Goal: Navigation & Orientation: Understand site structure

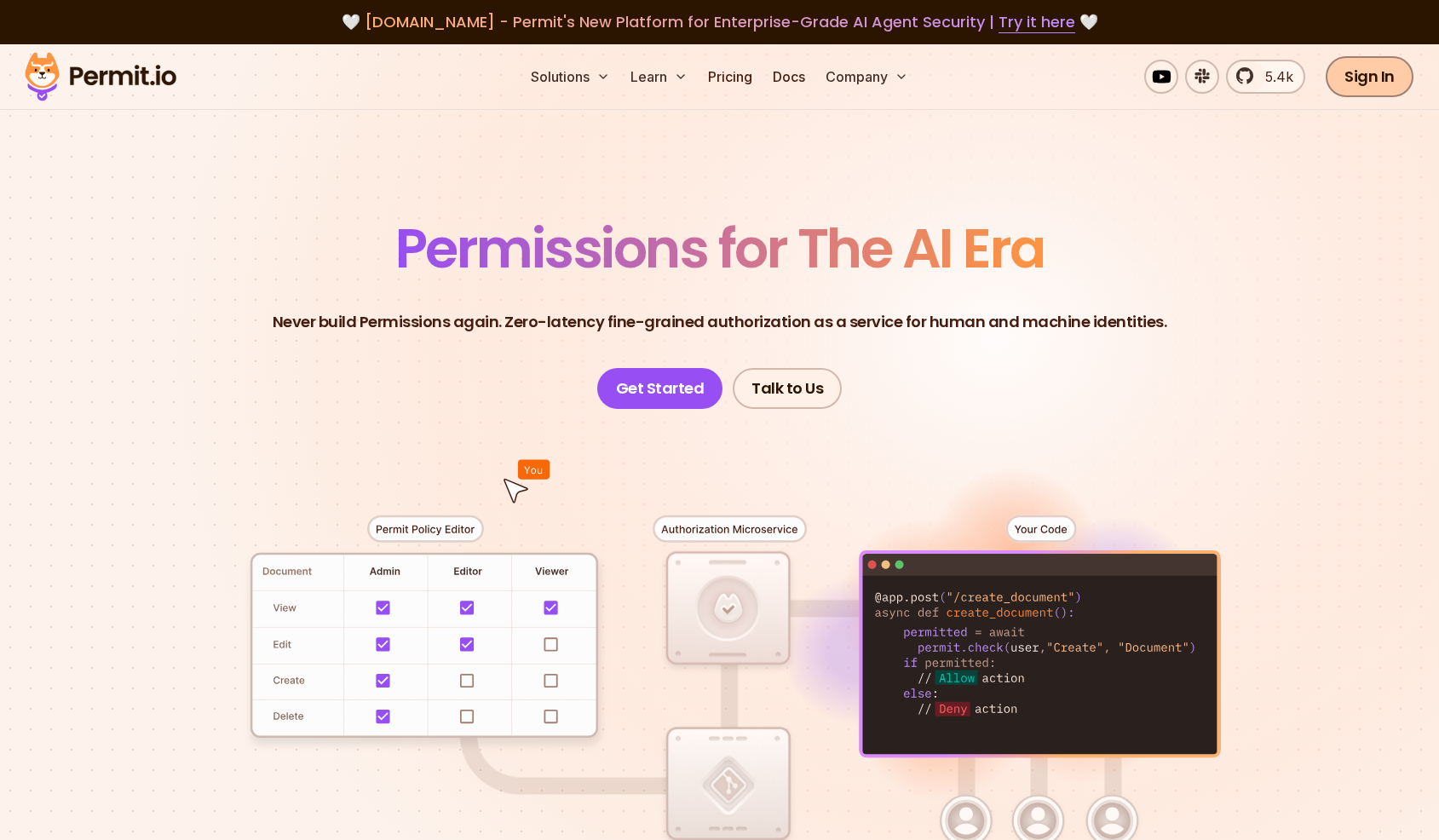
click at [1403, 73] on link "Sign In" at bounding box center [1370, 77] width 88 height 41
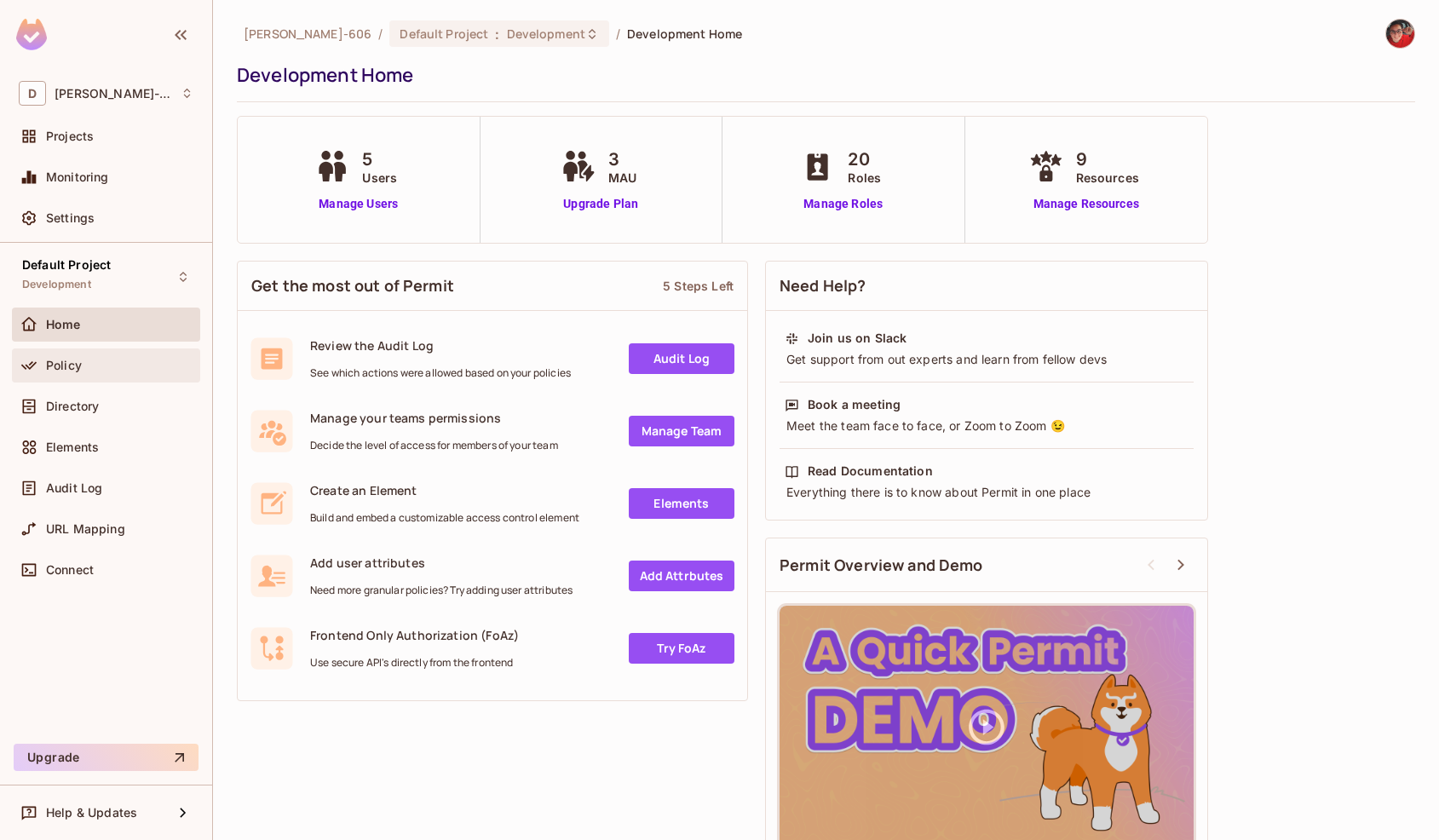
click at [62, 365] on span "Policy" at bounding box center [63, 365] width 35 height 13
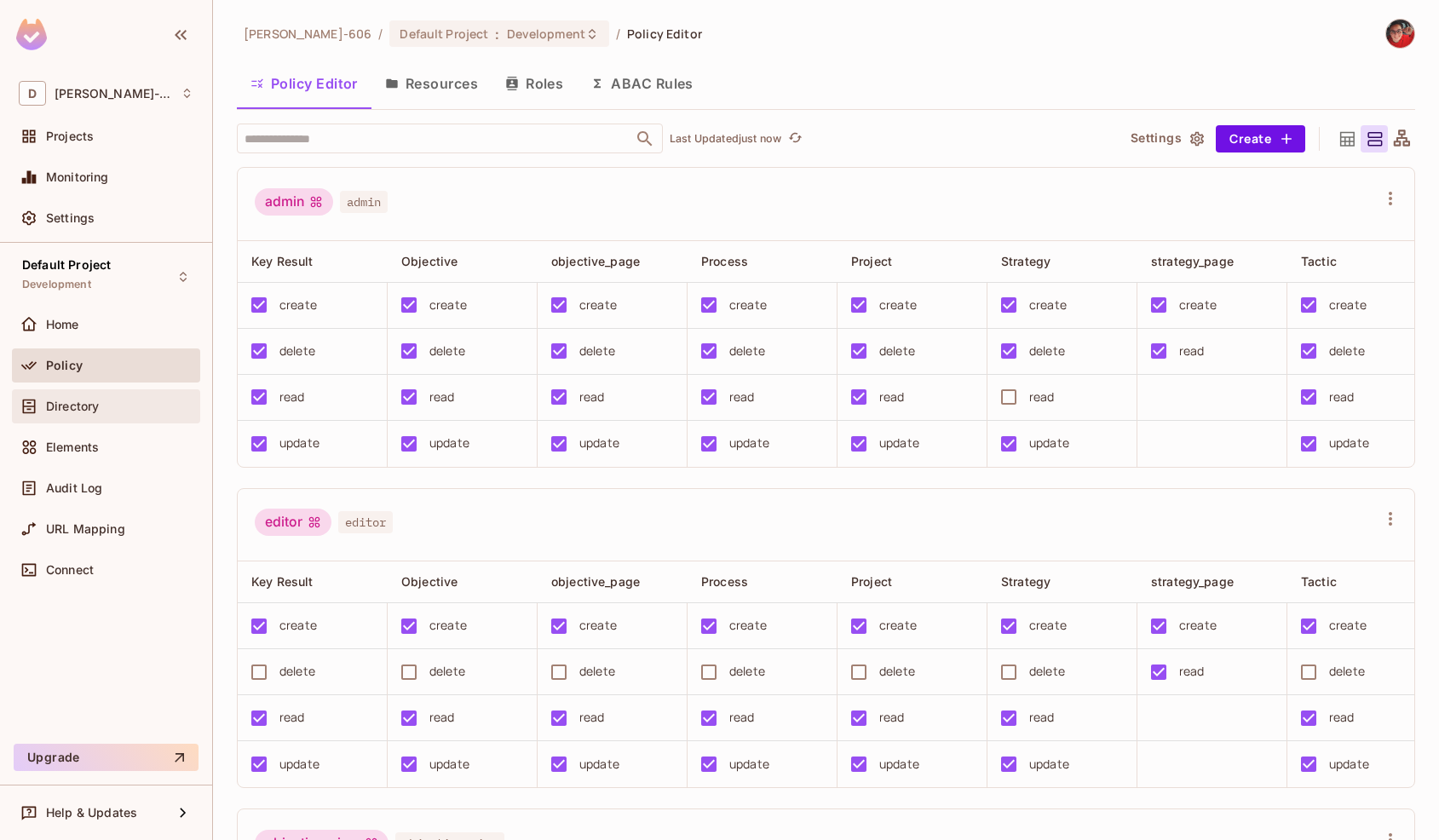
click at [94, 404] on span "Directory" at bounding box center [72, 406] width 53 height 13
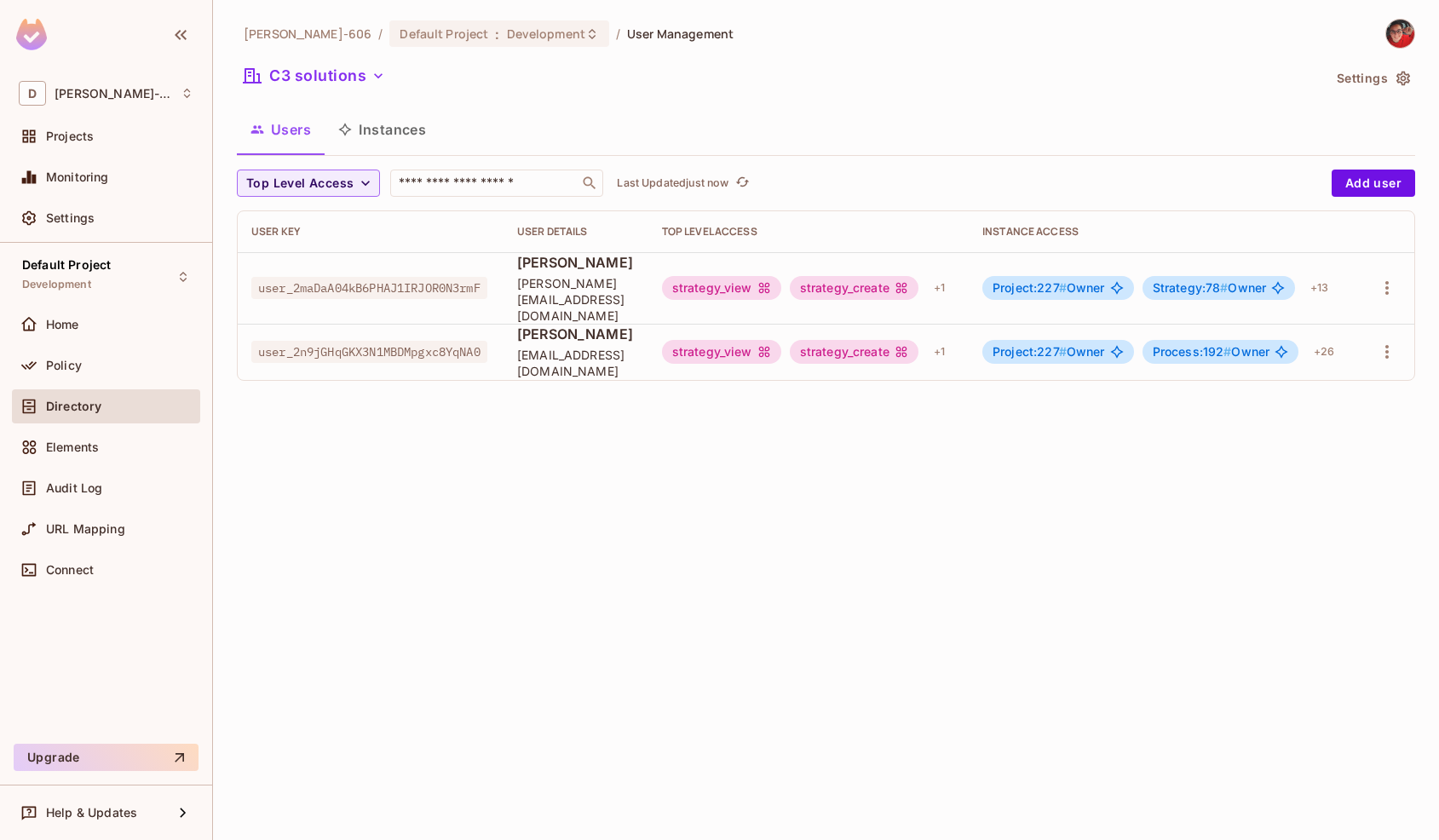
click at [416, 147] on button "Instances" at bounding box center [382, 129] width 115 height 42
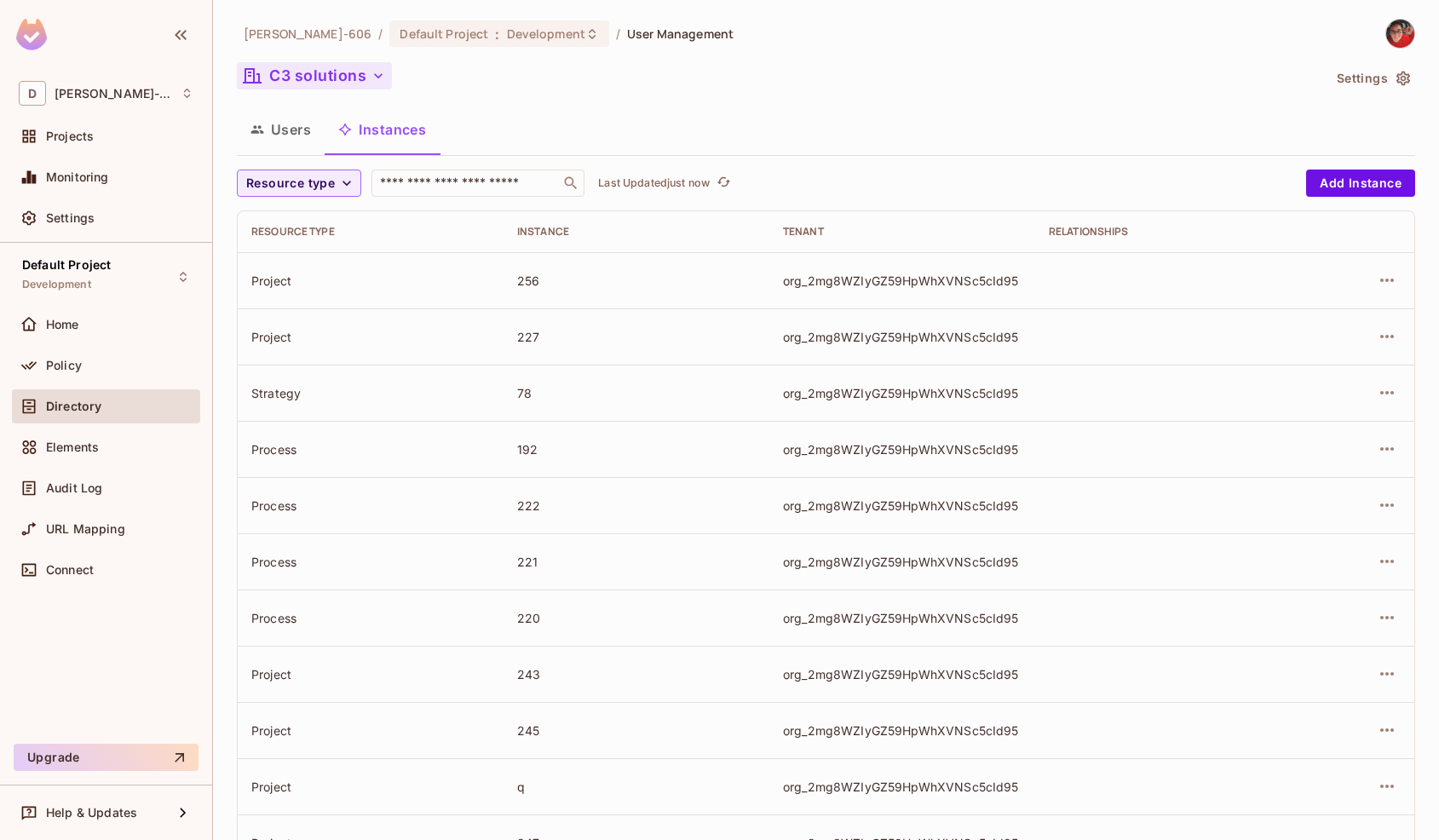
click at [321, 74] on button "C3 solutions" at bounding box center [314, 76] width 155 height 27
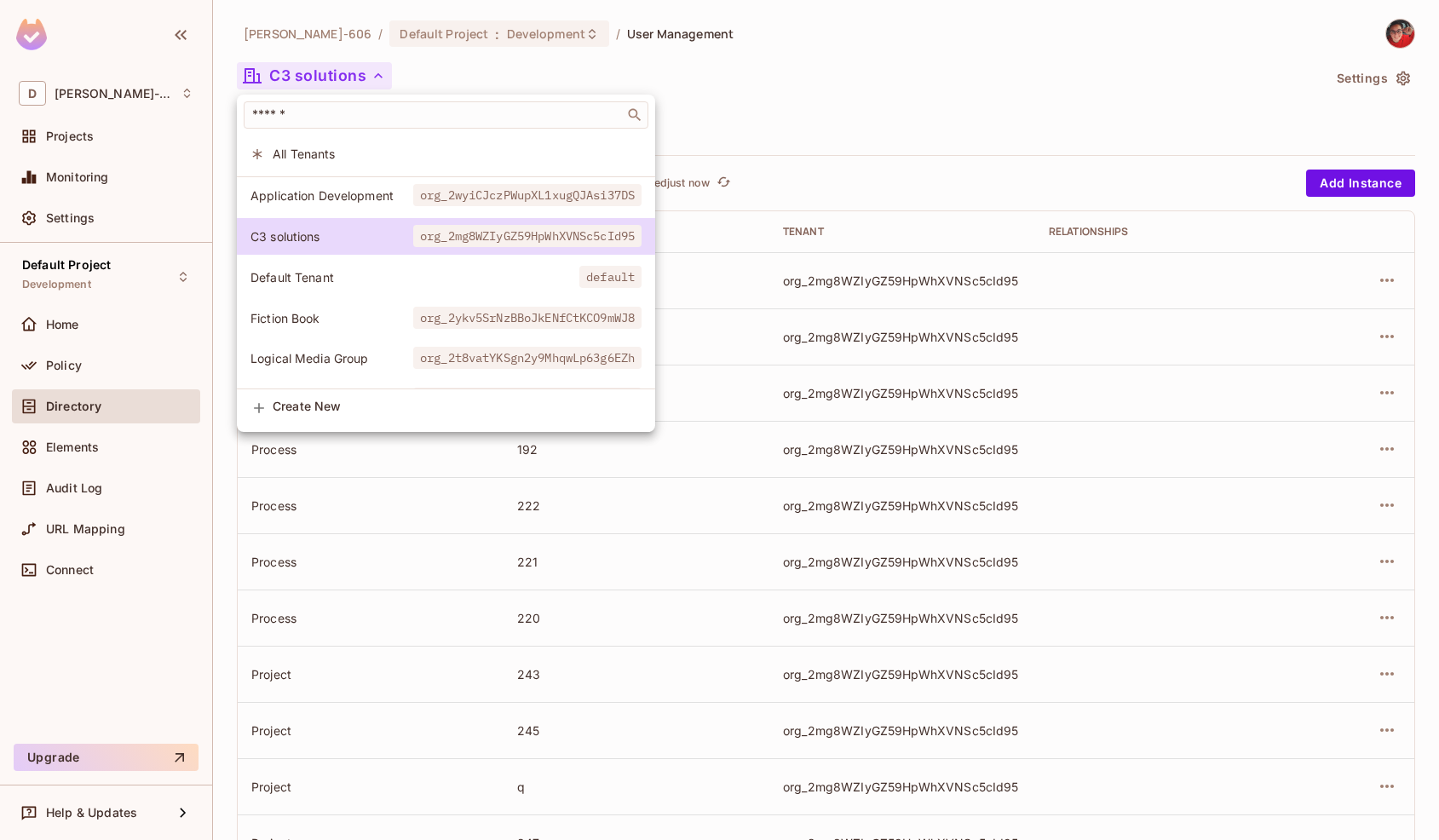
click at [401, 160] on span "All Tenants" at bounding box center [457, 153] width 369 height 16
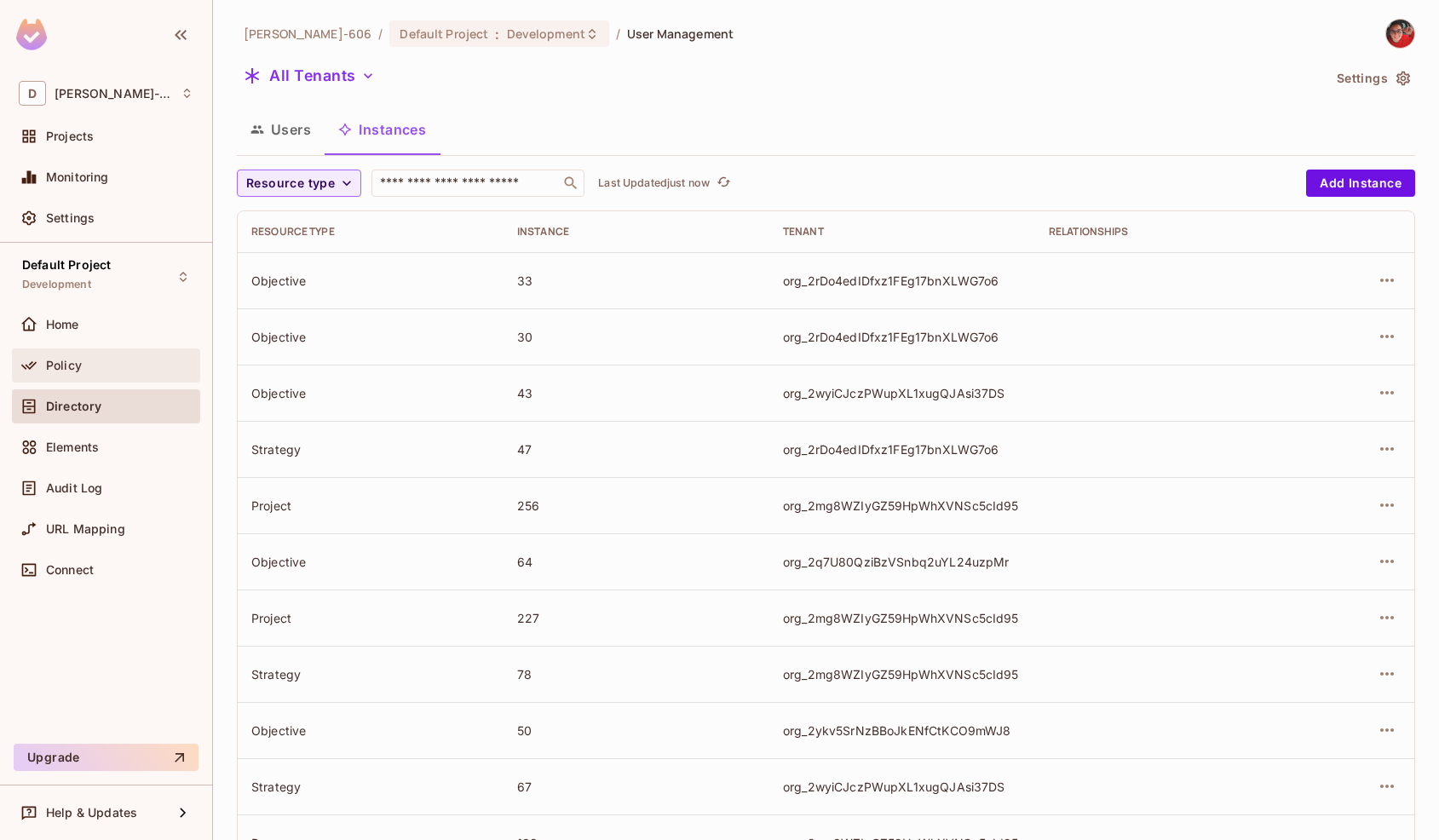
click at [101, 372] on div "Policy" at bounding box center [120, 365] width 148 height 13
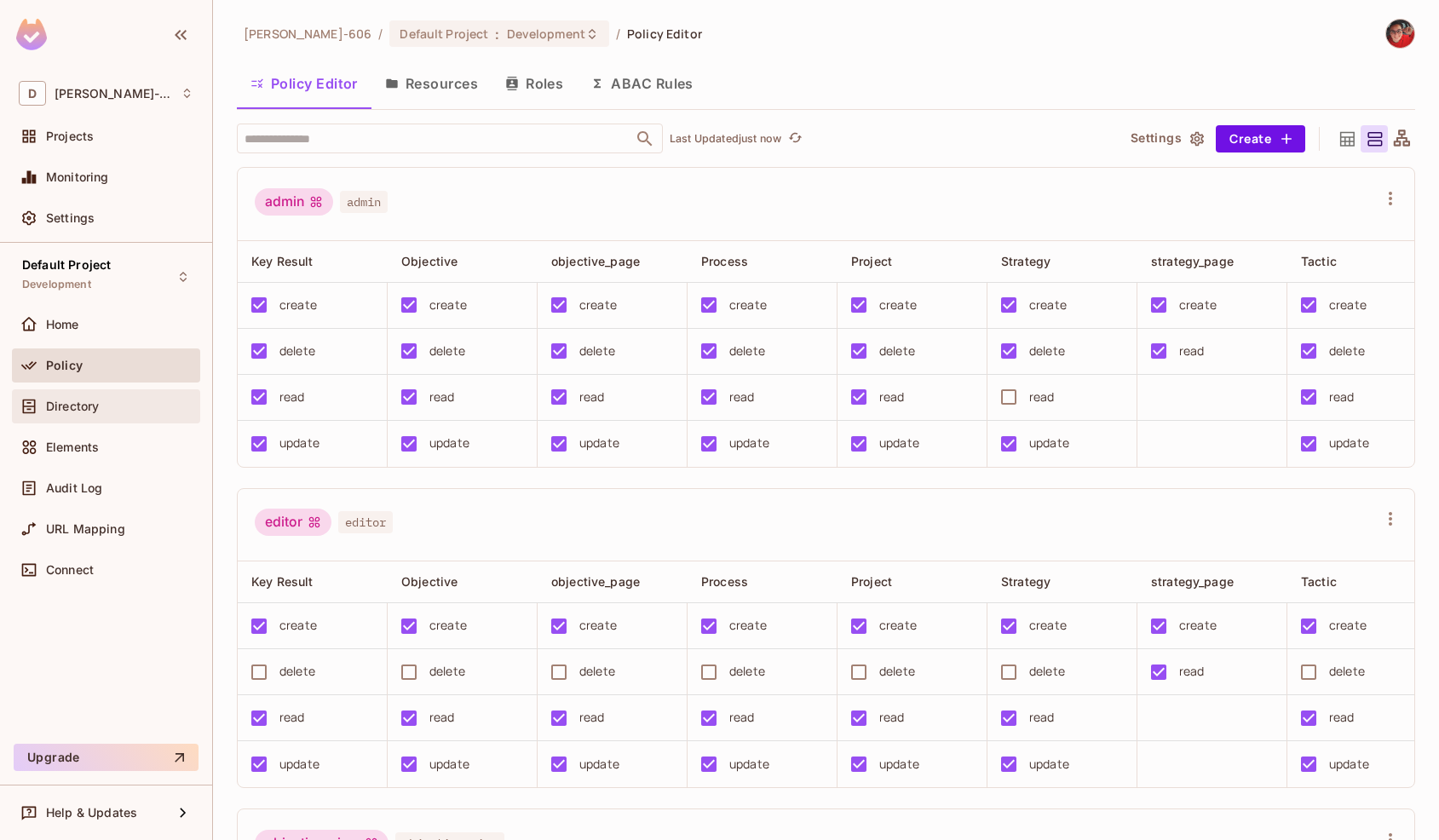
click at [127, 401] on div "Directory" at bounding box center [120, 406] width 148 height 13
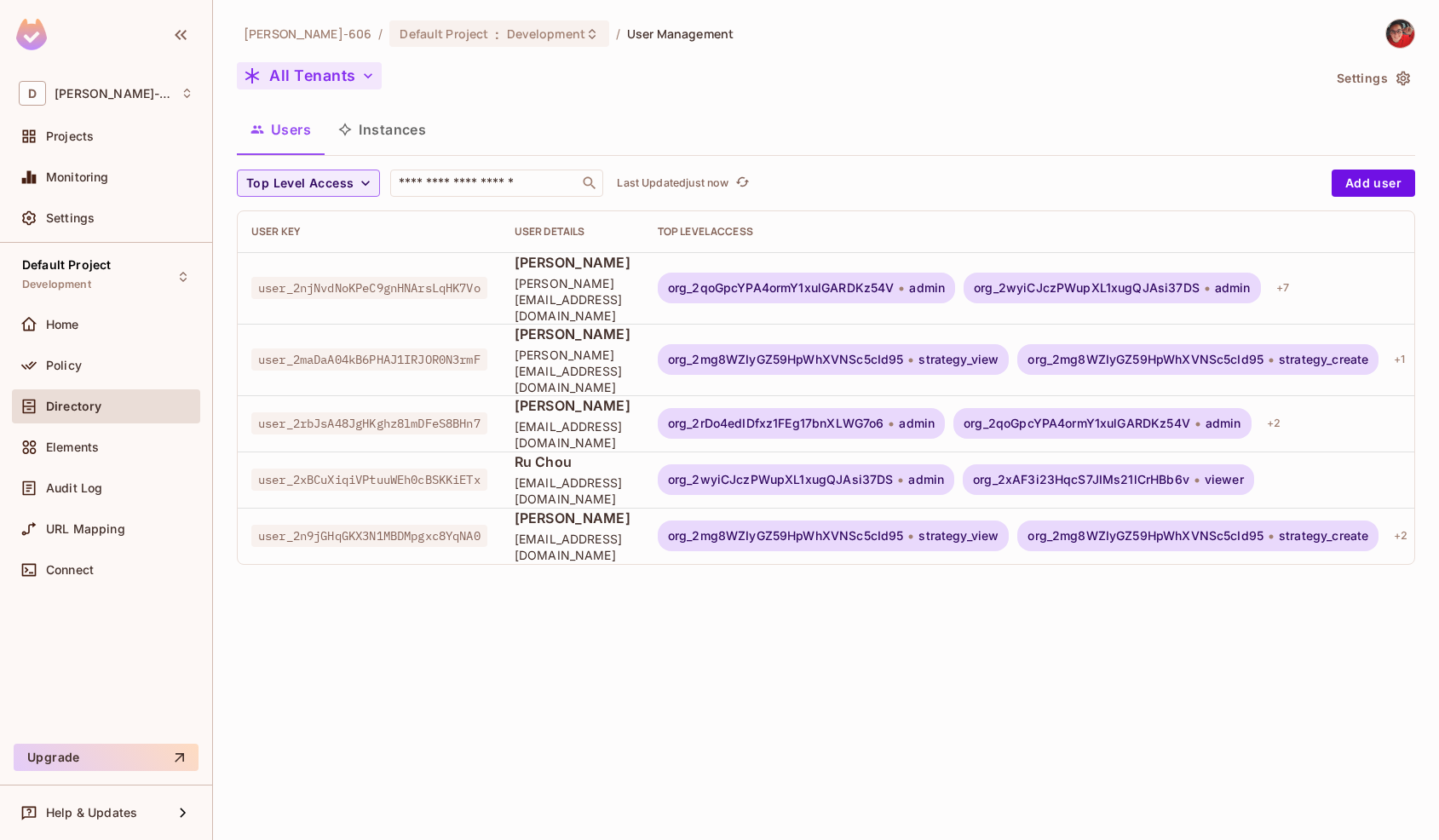
click at [350, 80] on button "All Tenants" at bounding box center [308, 76] width 145 height 27
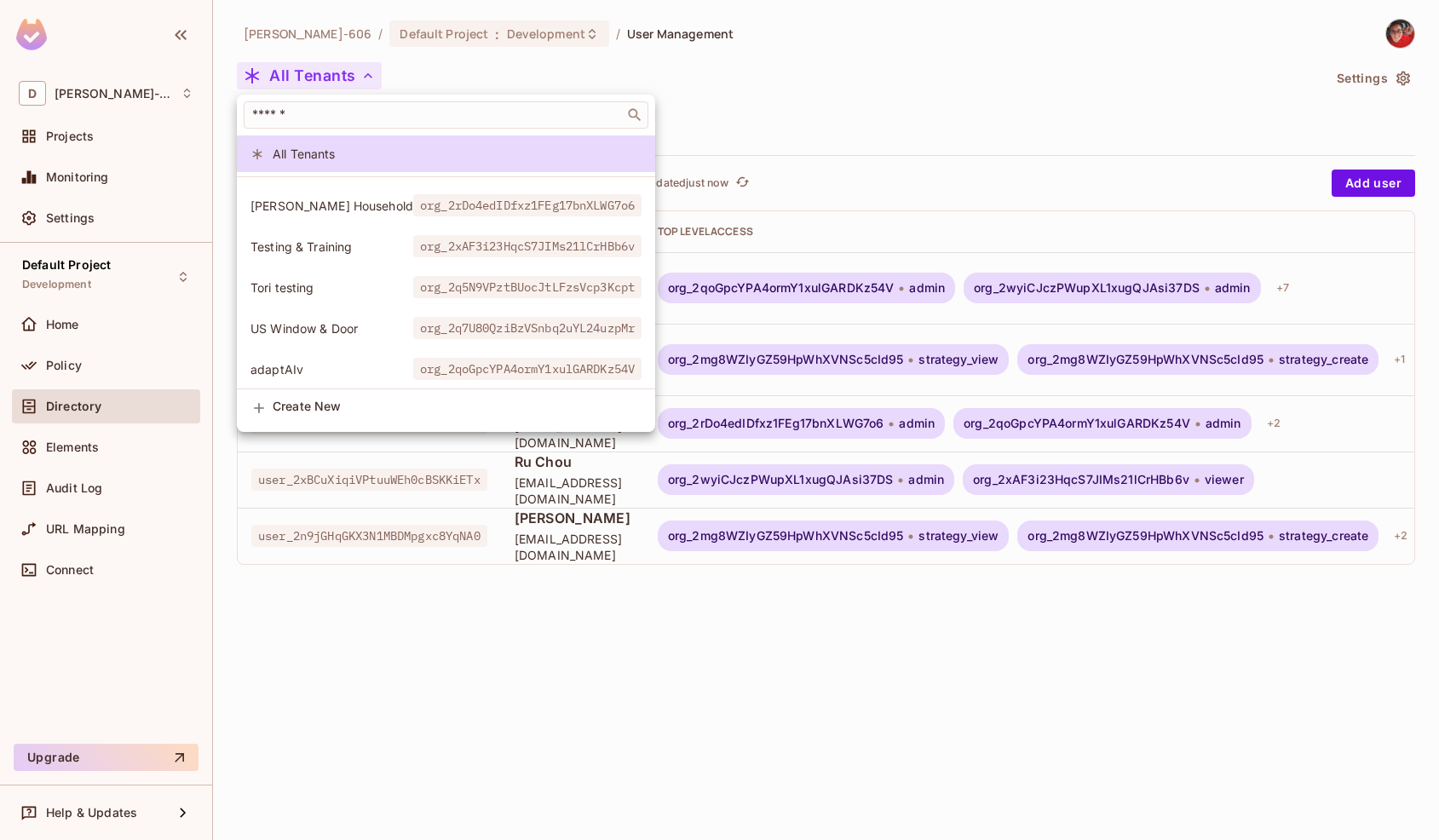
scroll to position [279, 0]
